Goal: Information Seeking & Learning: Find specific fact

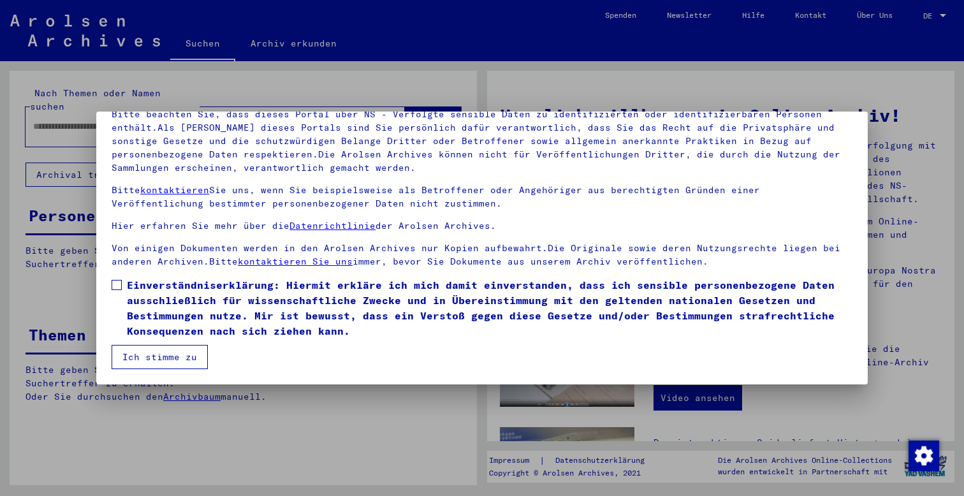
scroll to position [97, 0]
click at [119, 286] on span at bounding box center [117, 285] width 10 height 10
click at [140, 361] on button "Ich stimme zu" at bounding box center [160, 357] width 96 height 24
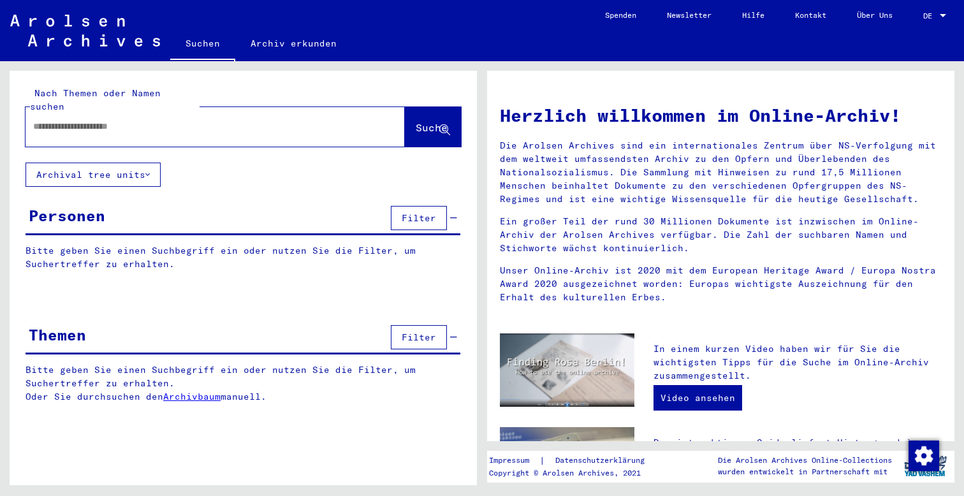
scroll to position [0, 0]
click at [254, 120] on input "text" at bounding box center [200, 126] width 334 height 13
paste input "*********"
type input "*********"
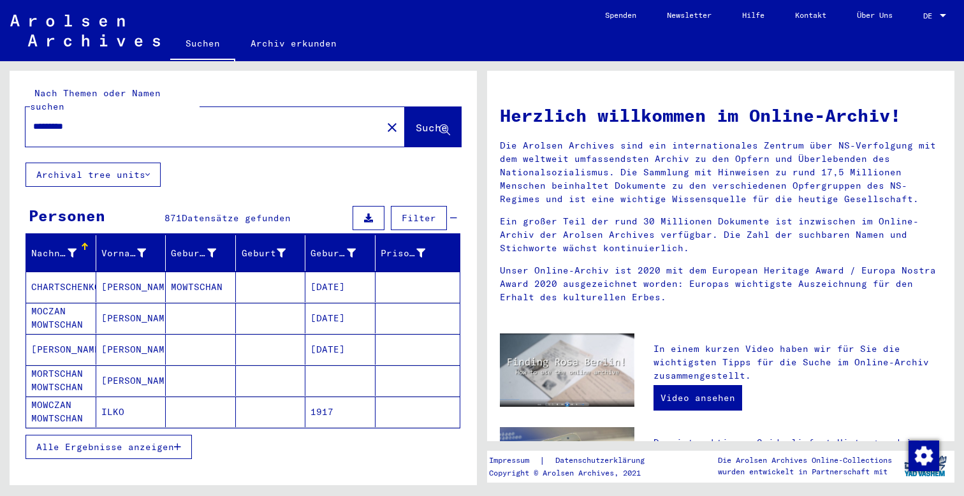
click at [152, 163] on button "Archival tree units" at bounding box center [93, 175] width 135 height 24
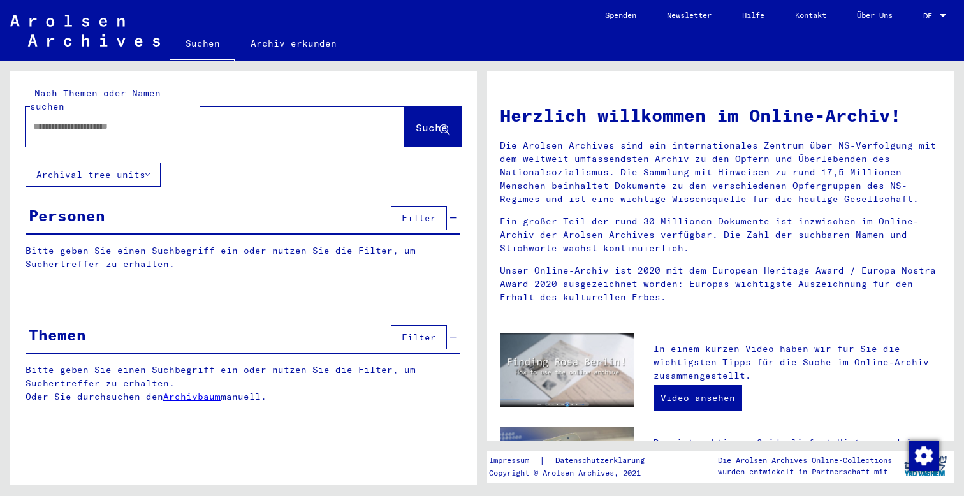
click at [75, 204] on div "Personen" at bounding box center [67, 215] width 77 height 23
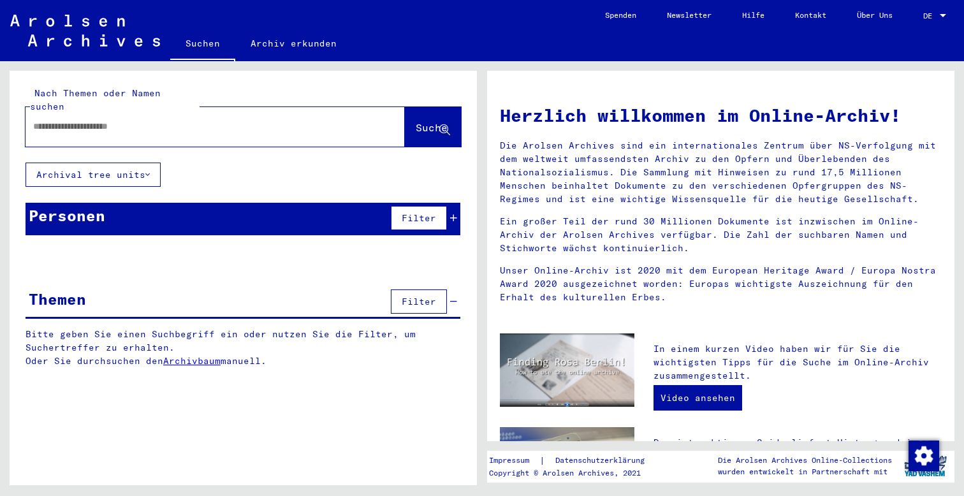
click at [433, 212] on span "Filter" at bounding box center [419, 217] width 34 height 11
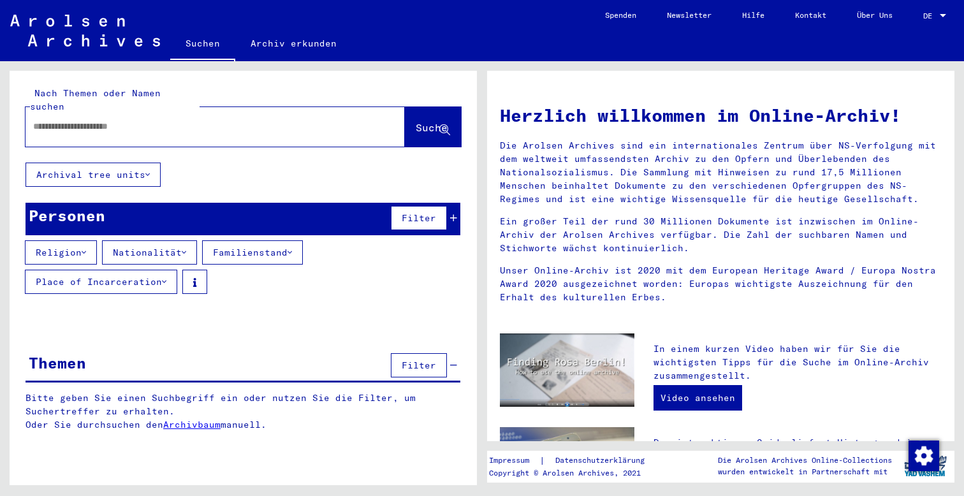
click at [111, 24] on img at bounding box center [85, 31] width 150 height 32
